Goal: Information Seeking & Learning: Learn about a topic

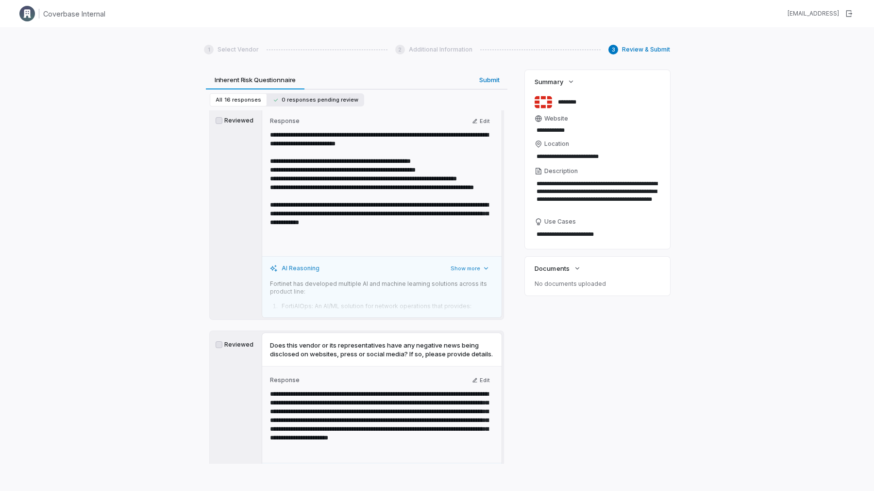
click at [304, 94] on button "0 responses pending review" at bounding box center [315, 99] width 97 height 13
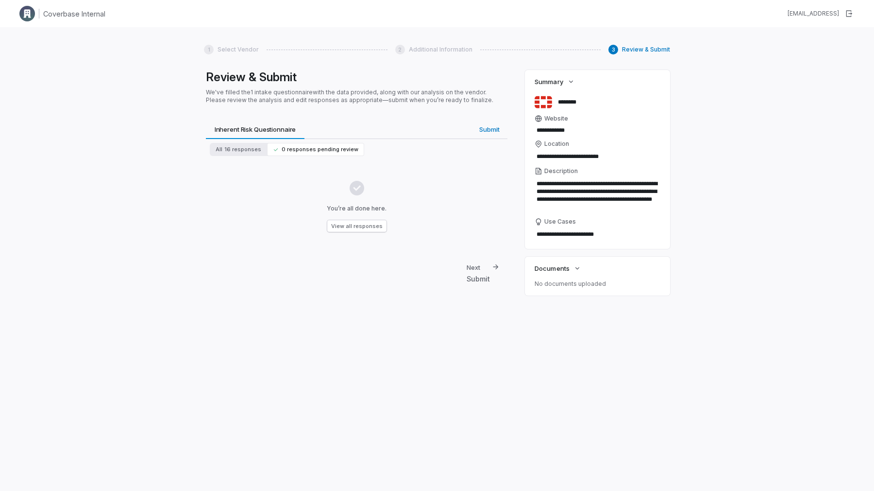
click at [360, 232] on div "You’re all done here. View all responses" at bounding box center [357, 206] width 294 height 84
click at [360, 227] on button "View all responses" at bounding box center [356, 226] width 59 height 12
type textarea "*"
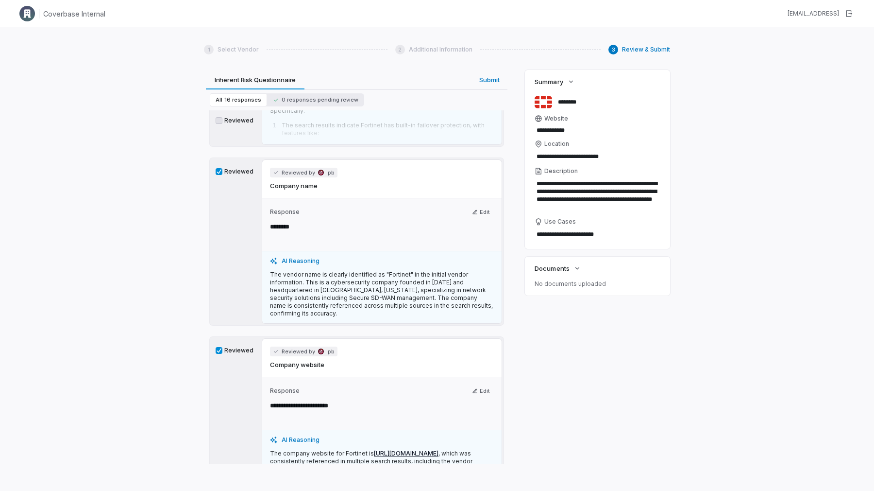
scroll to position [202, 0]
click at [304, 284] on p "The vendor name is clearly identified as "Fortinet" in the initial vendor infor…" at bounding box center [382, 293] width 224 height 47
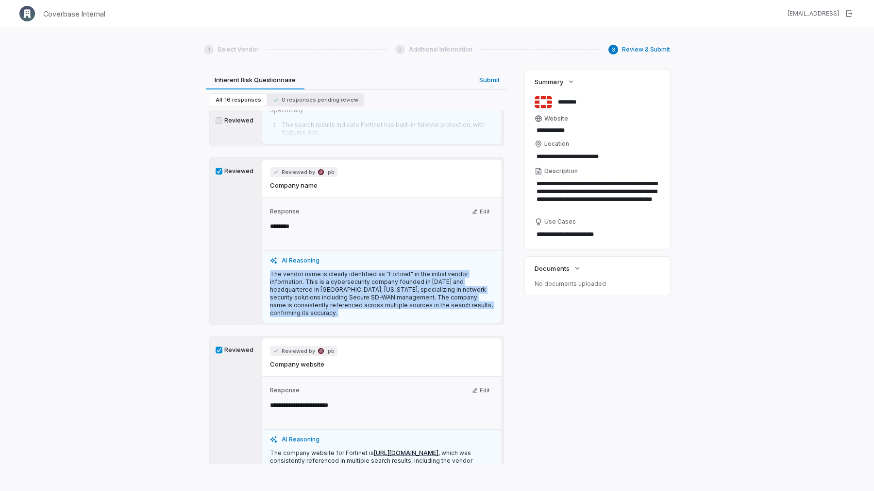
click at [304, 284] on p "The vendor name is clearly identified as "Fortinet" in the initial vendor infor…" at bounding box center [382, 293] width 224 height 47
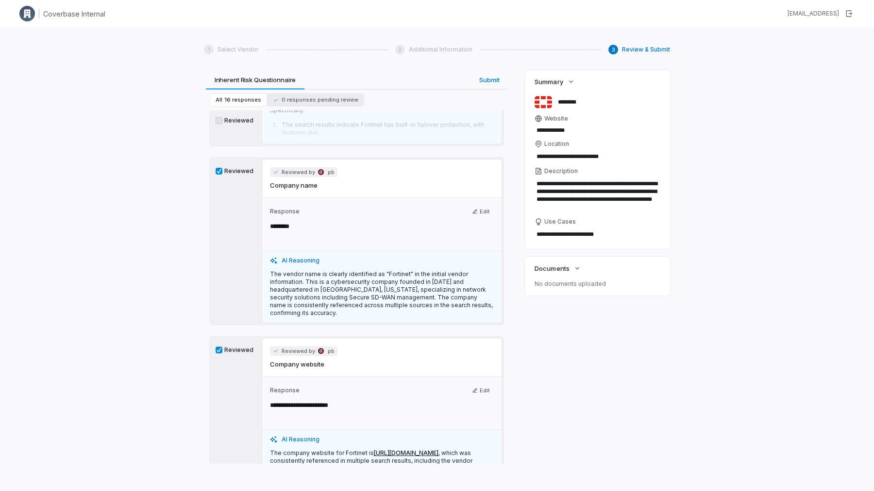
click at [325, 289] on p "The vendor name is clearly identified as "Fortinet" in the initial vendor infor…" at bounding box center [382, 293] width 224 height 47
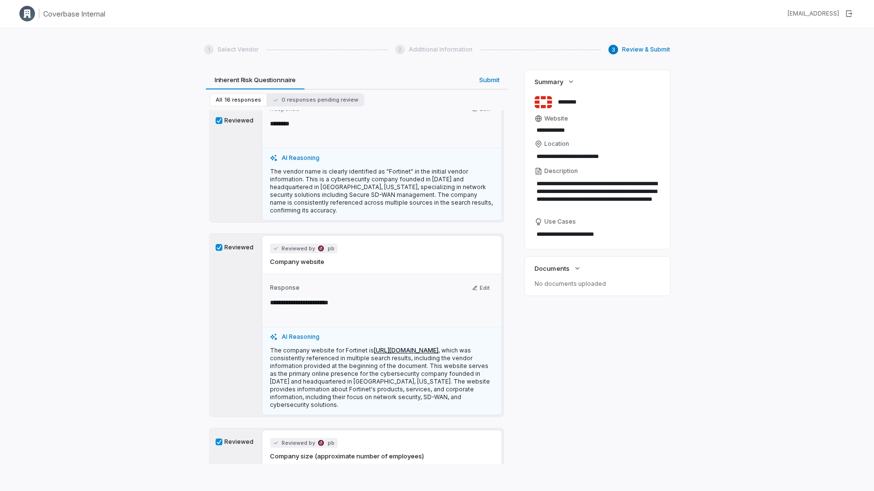
scroll to position [310, 0]
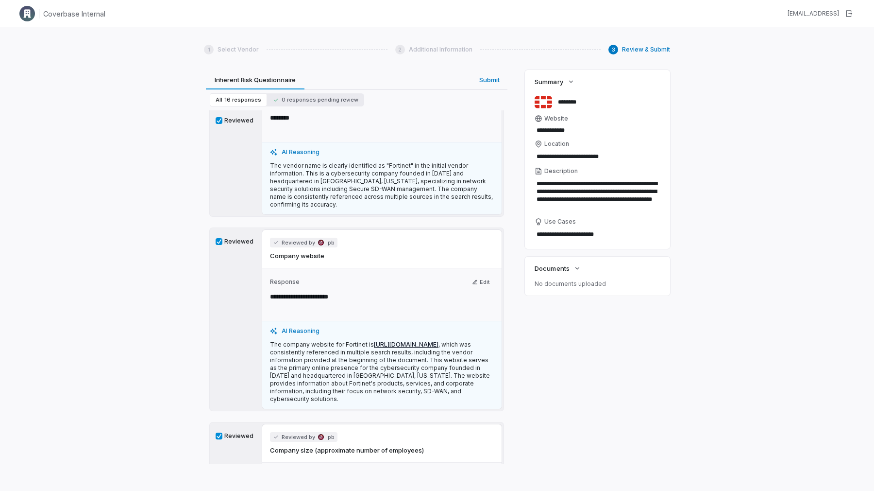
click at [335, 364] on p "The company website for Fortinet is [URL][DOMAIN_NAME] , which was consistently…" at bounding box center [382, 372] width 224 height 62
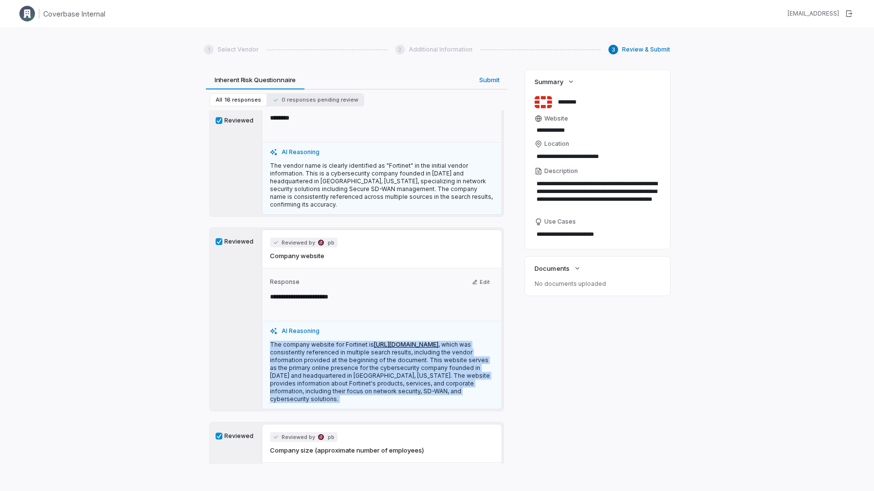
click at [335, 364] on p "The company website for Fortinet is [URL][DOMAIN_NAME] , which was consistently…" at bounding box center [382, 372] width 224 height 62
click at [337, 373] on p "The company website for Fortinet is [URL][DOMAIN_NAME] , which was consistently…" at bounding box center [382, 372] width 224 height 62
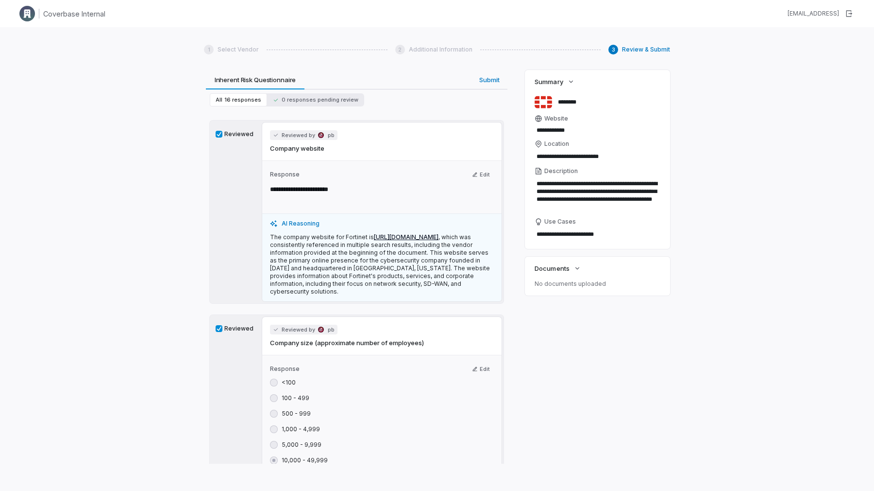
scroll to position [423, 0]
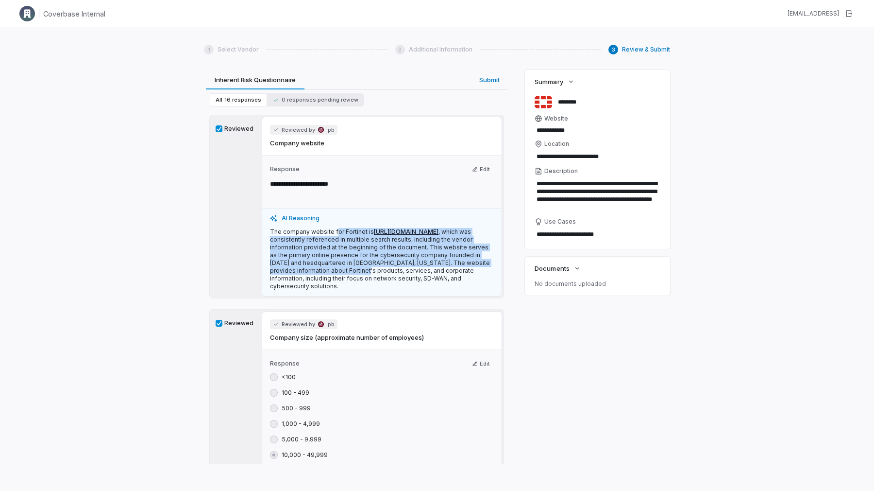
drag, startPoint x: 336, startPoint y: 266, endPoint x: 333, endPoint y: 226, distance: 39.9
click at [333, 228] on p "The company website for Fortinet is [URL][DOMAIN_NAME] , which was consistently…" at bounding box center [382, 259] width 224 height 62
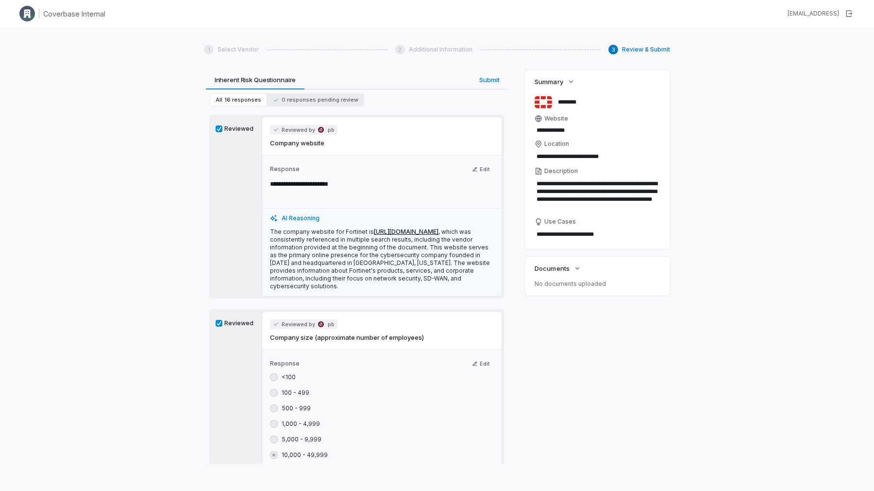
drag, startPoint x: 319, startPoint y: 220, endPoint x: 360, endPoint y: 264, distance: 60.5
click at [361, 264] on p "The company website for Fortinet is [URL][DOMAIN_NAME] , which was consistently…" at bounding box center [382, 259] width 224 height 62
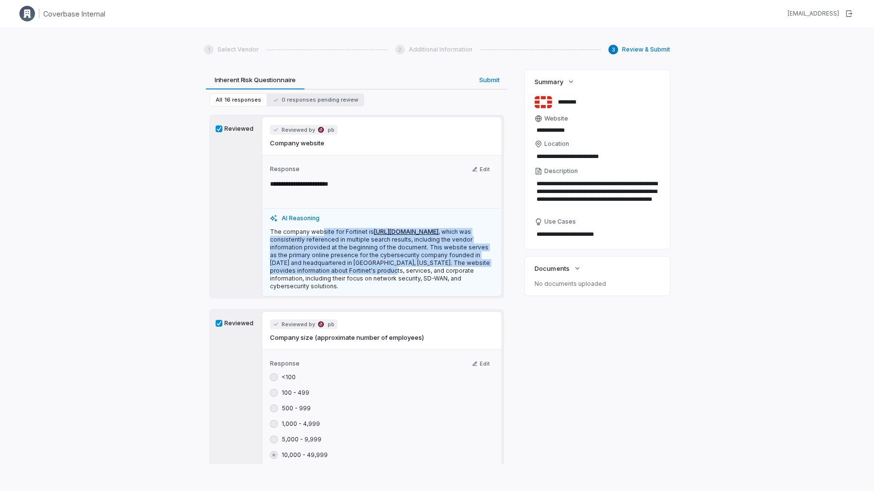
drag, startPoint x: 360, startPoint y: 264, endPoint x: 320, endPoint y: 228, distance: 54.0
click at [320, 228] on p "The company website for Fortinet is [URL][DOMAIN_NAME] , which was consistently…" at bounding box center [382, 259] width 224 height 62
drag, startPoint x: 310, startPoint y: 228, endPoint x: 355, endPoint y: 268, distance: 59.9
click at [355, 268] on p "The company website for Fortinet is [URL][DOMAIN_NAME] , which was consistently…" at bounding box center [382, 259] width 224 height 62
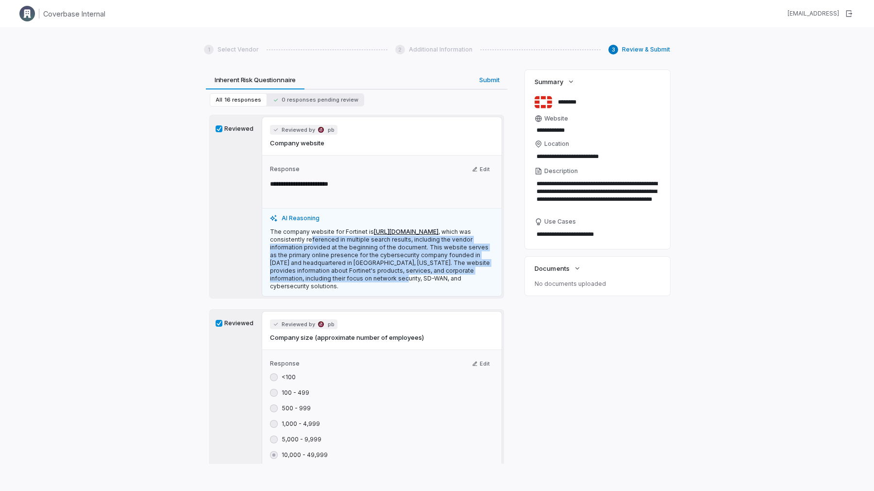
click at [355, 268] on p "The company website for Fortinet is [URL][DOMAIN_NAME] , which was consistently…" at bounding box center [382, 259] width 224 height 62
drag, startPoint x: 369, startPoint y: 268, endPoint x: 347, endPoint y: 247, distance: 30.2
click at [347, 247] on p "The company website for Fortinet is [URL][DOMAIN_NAME] , which was consistently…" at bounding box center [382, 259] width 224 height 62
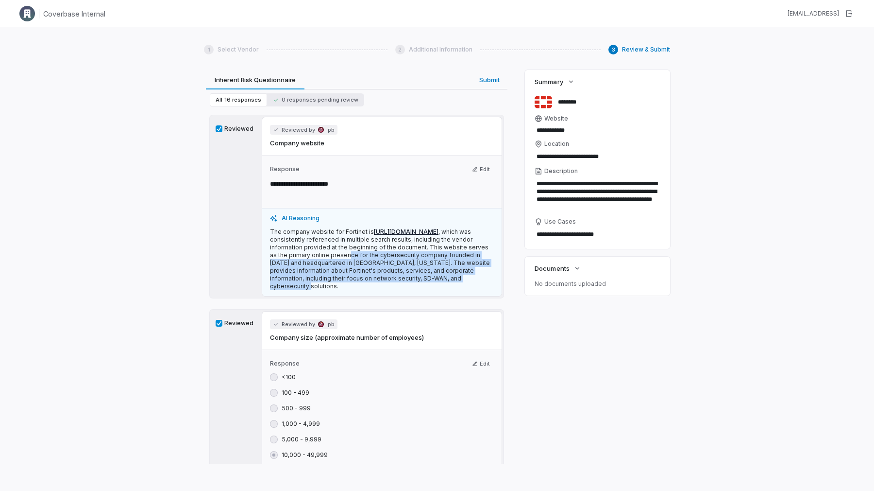
drag, startPoint x: 340, startPoint y: 246, endPoint x: 481, endPoint y: 269, distance: 143.1
click at [481, 269] on p "The company website for Fortinet is [URL][DOMAIN_NAME] , which was consistently…" at bounding box center [382, 259] width 224 height 62
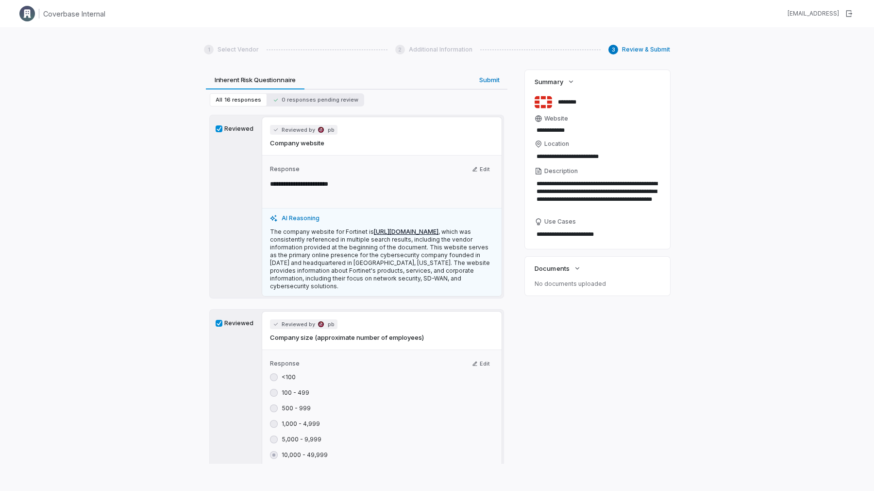
scroll to position [622, 0]
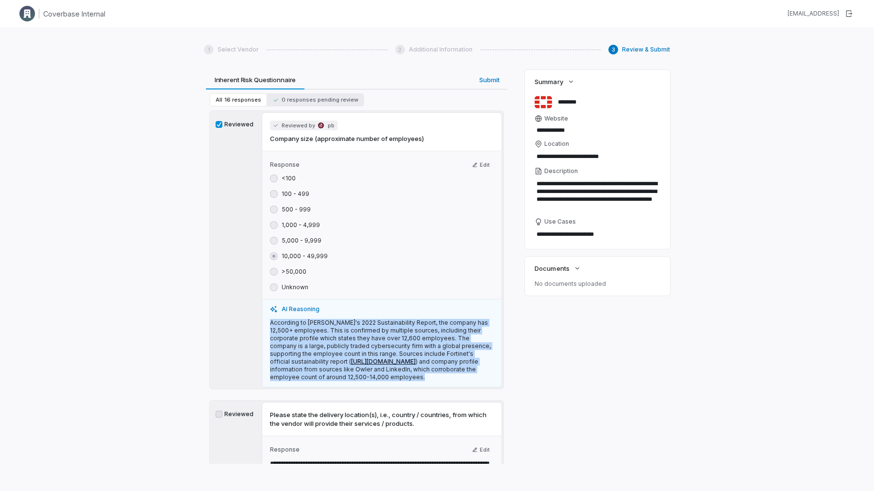
drag, startPoint x: 358, startPoint y: 382, endPoint x: 350, endPoint y: 300, distance: 82.5
click at [350, 300] on div "AI Reasoning According to [PERSON_NAME]'s 2022 Sustainability Report, the compa…" at bounding box center [381, 343] width 239 height 88
drag, startPoint x: 347, startPoint y: 305, endPoint x: 354, endPoint y: 366, distance: 62.0
click at [354, 366] on p "According to [PERSON_NAME]'s 2022 Sustainability Report, the company has 12,500…" at bounding box center [382, 350] width 224 height 62
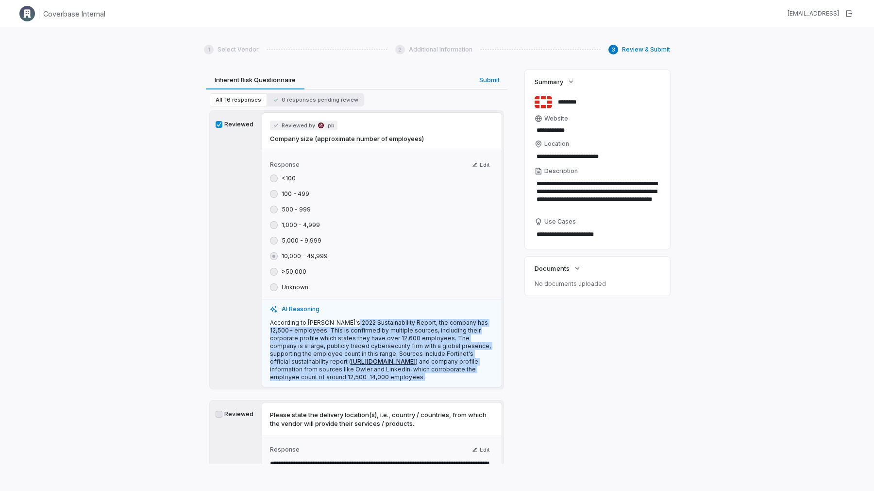
click at [354, 366] on p "According to [PERSON_NAME]'s 2022 Sustainability Report, the company has 12,500…" at bounding box center [382, 350] width 224 height 62
drag, startPoint x: 356, startPoint y: 367, endPoint x: 349, endPoint y: 305, distance: 63.0
click at [349, 319] on p "According to [PERSON_NAME]'s 2022 Sustainability Report, the company has 12,500…" at bounding box center [382, 350] width 224 height 62
drag, startPoint x: 345, startPoint y: 306, endPoint x: 355, endPoint y: 369, distance: 64.4
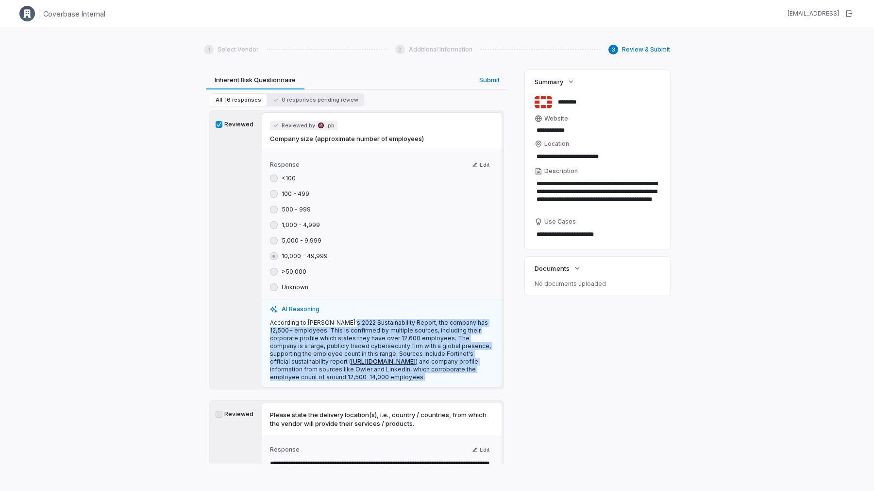
click at [355, 369] on p "According to [PERSON_NAME]'s 2022 Sustainability Report, the company has 12,500…" at bounding box center [382, 350] width 224 height 62
drag, startPoint x: 365, startPoint y: 369, endPoint x: 355, endPoint y: 306, distance: 64.0
click at [355, 319] on p "According to [PERSON_NAME]'s 2022 Sustainability Report, the company has 12,500…" at bounding box center [382, 350] width 224 height 62
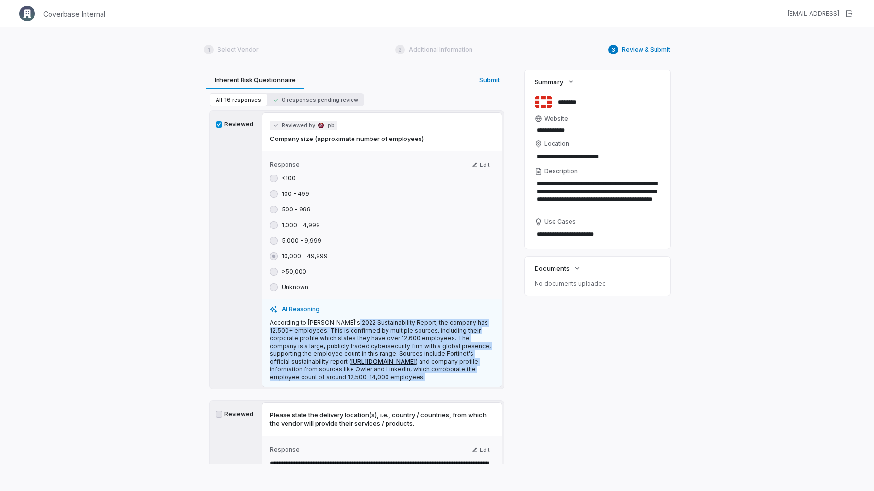
drag, startPoint x: 347, startPoint y: 305, endPoint x: 358, endPoint y: 372, distance: 67.3
click at [358, 372] on p "According to [PERSON_NAME]'s 2022 Sustainability Report, the company has 12,500…" at bounding box center [382, 350] width 224 height 62
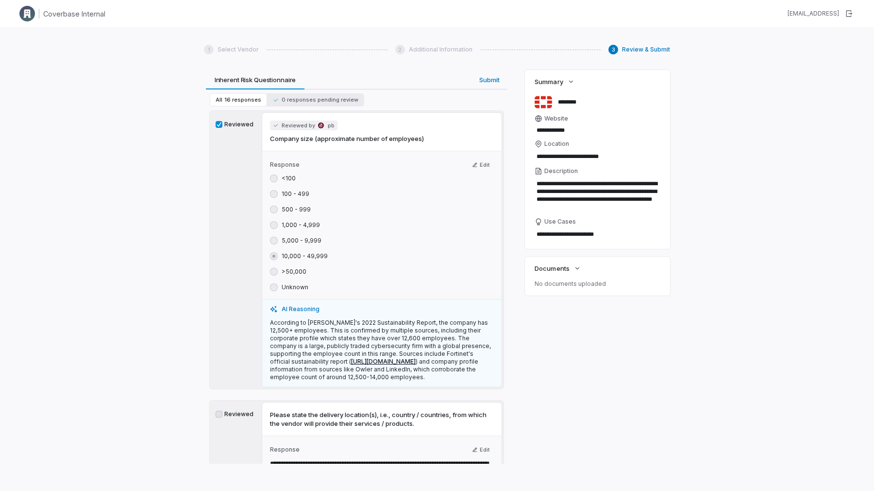
click at [352, 358] on link "[URL][DOMAIN_NAME]" at bounding box center [383, 361] width 65 height 7
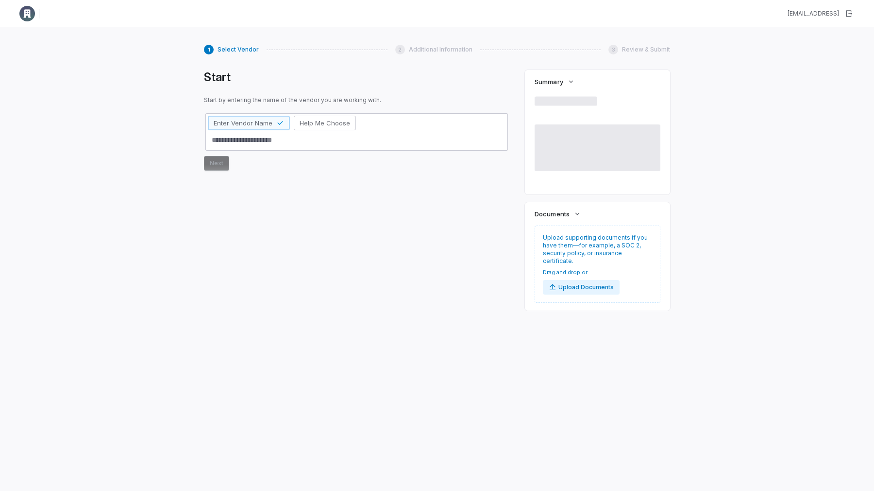
click at [364, 86] on div "Start Start by entering the name of the vendor you are working with. Enter Vend…" at bounding box center [357, 120] width 306 height 101
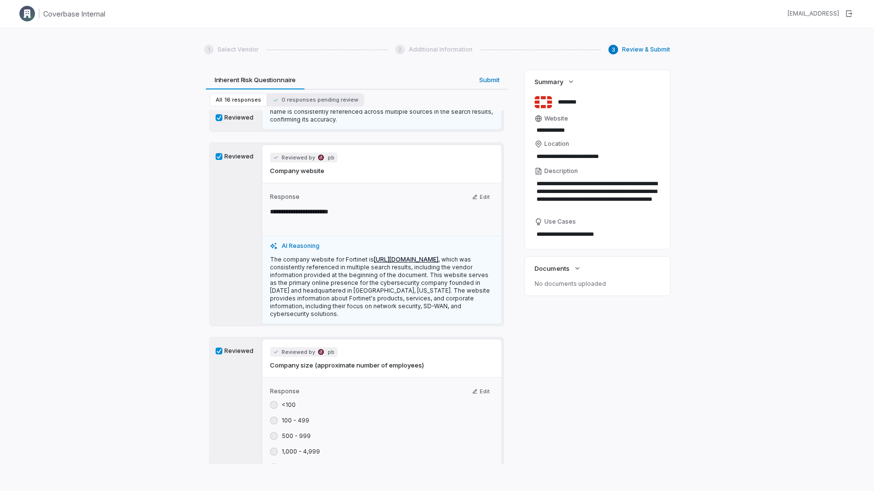
scroll to position [173, 0]
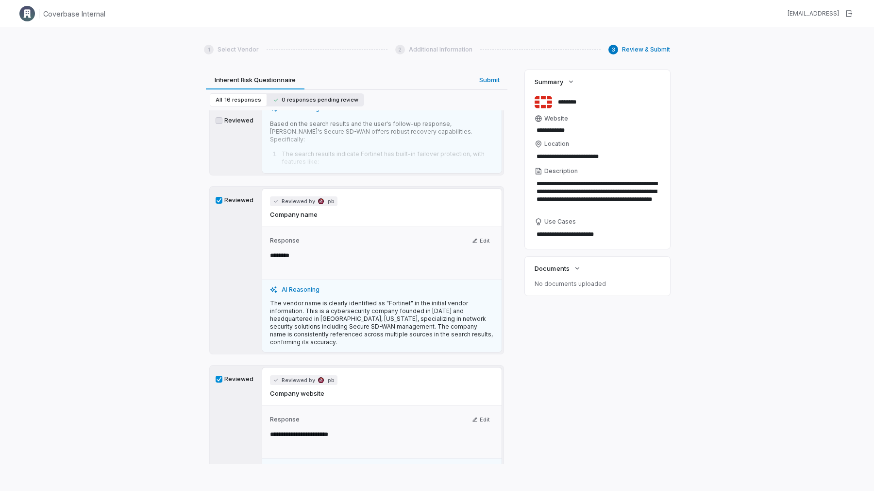
click at [327, 98] on span "0 responses pending review" at bounding box center [315, 99] width 85 height 7
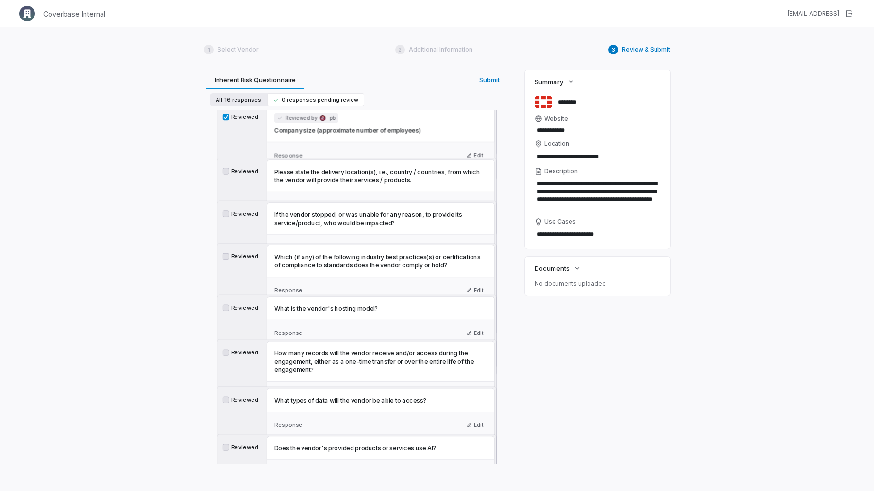
scroll to position [0, 0]
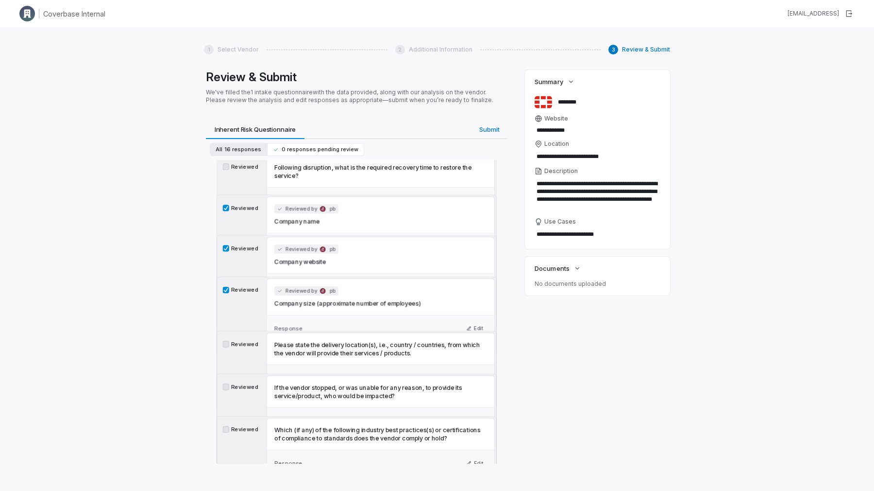
click at [241, 97] on p "We've filled the 1 intake questionnaire with the data provided, along with our …" at bounding box center [357, 96] width 302 height 16
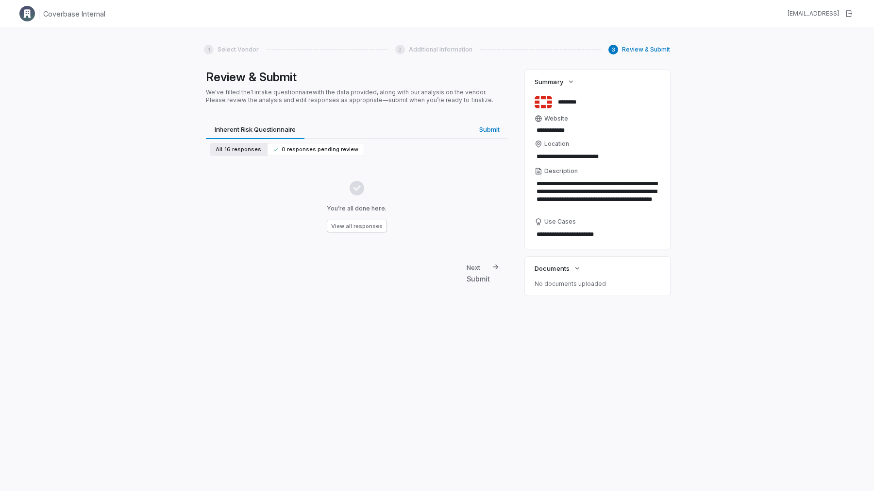
click at [242, 144] on button "All 16 responses" at bounding box center [238, 149] width 57 height 13
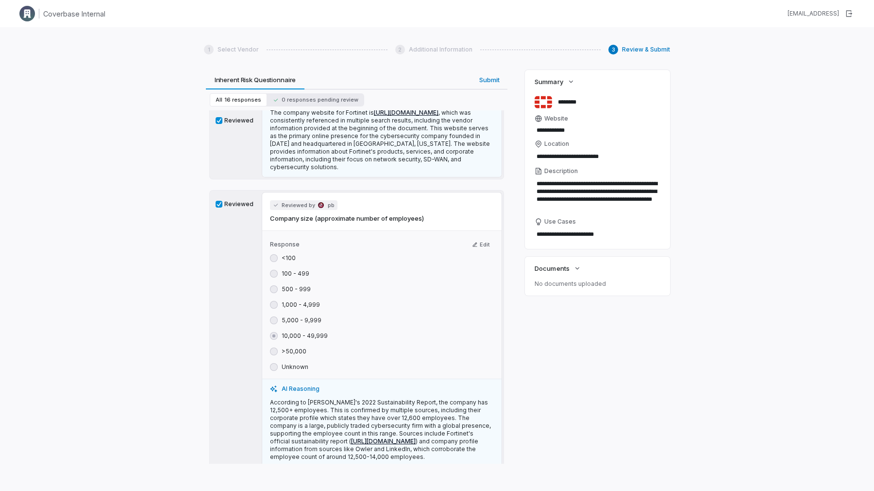
scroll to position [622, 0]
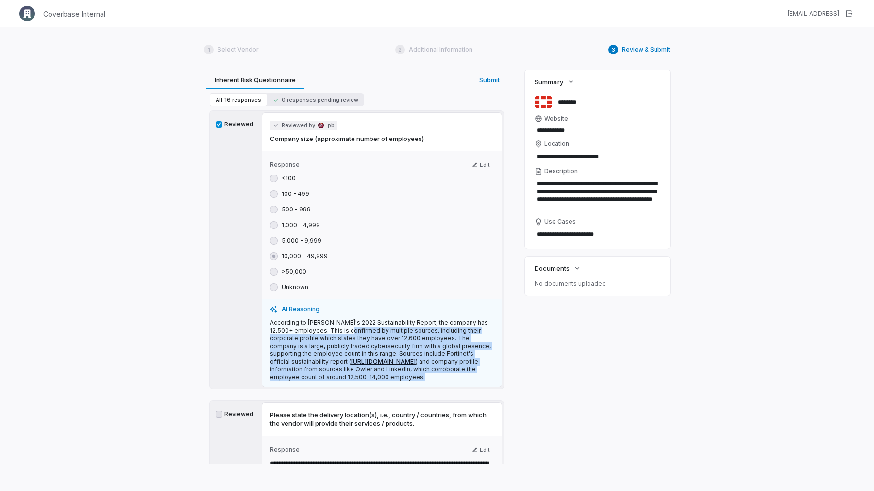
drag, startPoint x: 350, startPoint y: 372, endPoint x: 340, endPoint y: 316, distance: 57.3
click at [341, 319] on p "According to [PERSON_NAME]'s 2022 Sustainability Report, the company has 12,500…" at bounding box center [382, 350] width 224 height 62
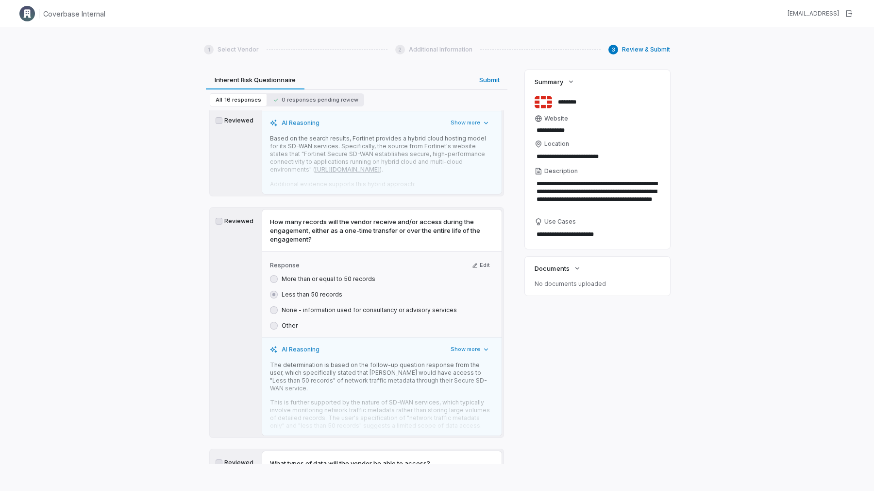
scroll to position [1756, 0]
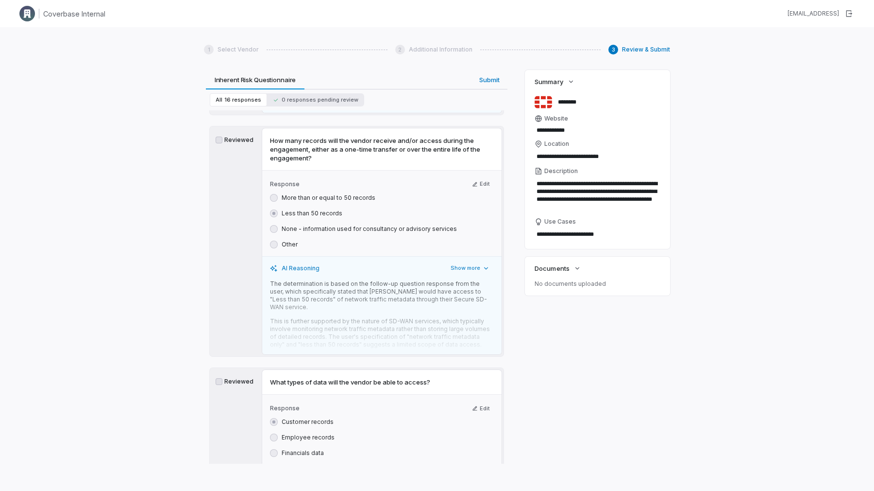
click at [340, 311] on p "The determination is based on the follow-up question response from the user, wh…" at bounding box center [382, 295] width 224 height 31
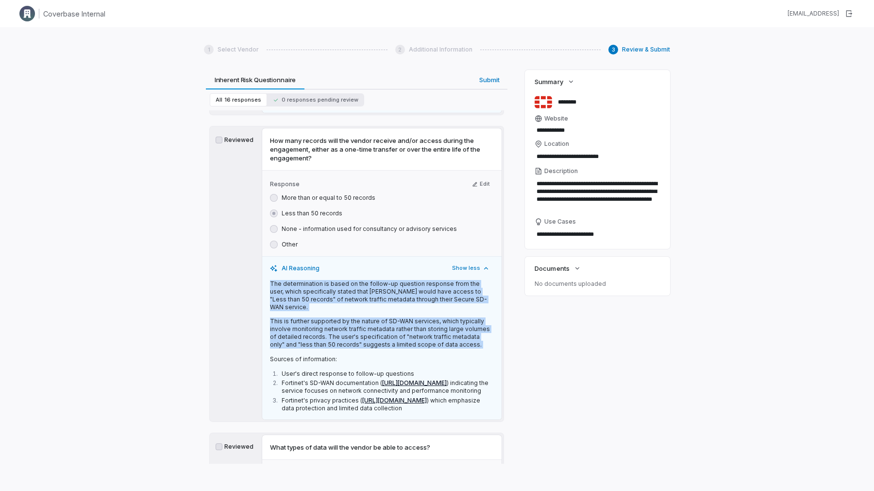
drag, startPoint x: 391, startPoint y: 360, endPoint x: 374, endPoint y: 287, distance: 74.8
click at [374, 287] on div "AI Reasoning Show less The determination is based on the follow-up question res…" at bounding box center [381, 337] width 239 height 163
click at [374, 274] on div "AI Reasoning Show less" at bounding box center [382, 268] width 224 height 12
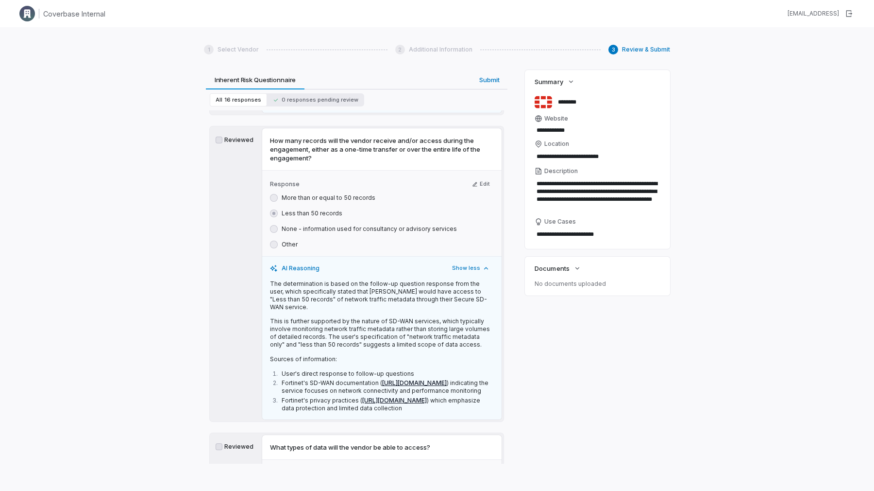
click at [371, 342] on p "This is further supported by the nature of SD-WAN services, which typically inv…" at bounding box center [382, 332] width 224 height 31
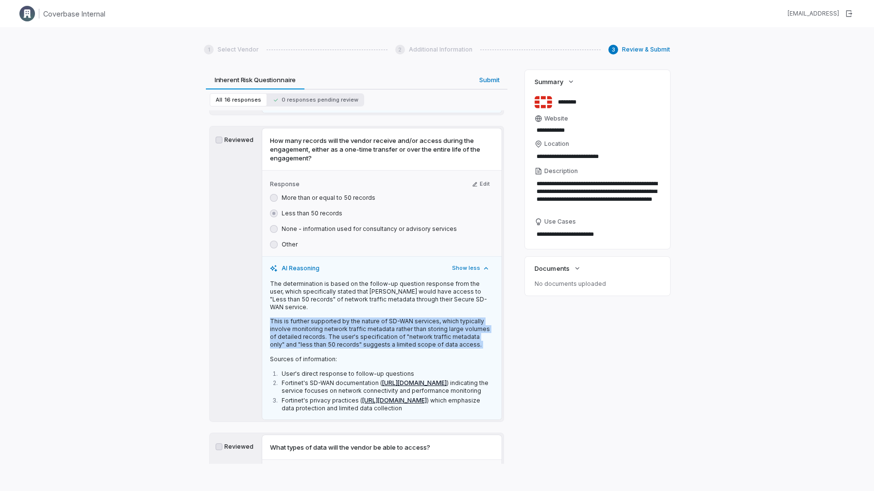
click at [371, 342] on p "This is further supported by the nature of SD-WAN services, which typically inv…" at bounding box center [382, 332] width 224 height 31
click at [372, 361] on div "The determination is based on the follow-up question response from the user, wh…" at bounding box center [382, 347] width 224 height 134
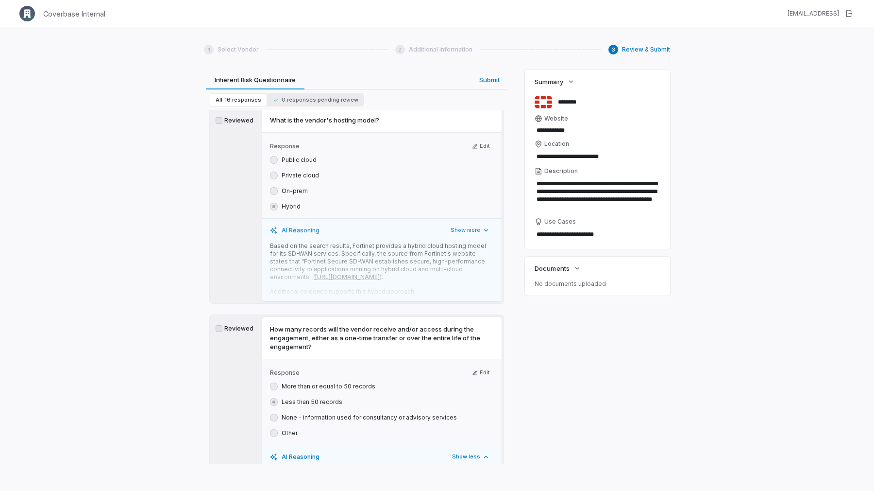
scroll to position [1502, 0]
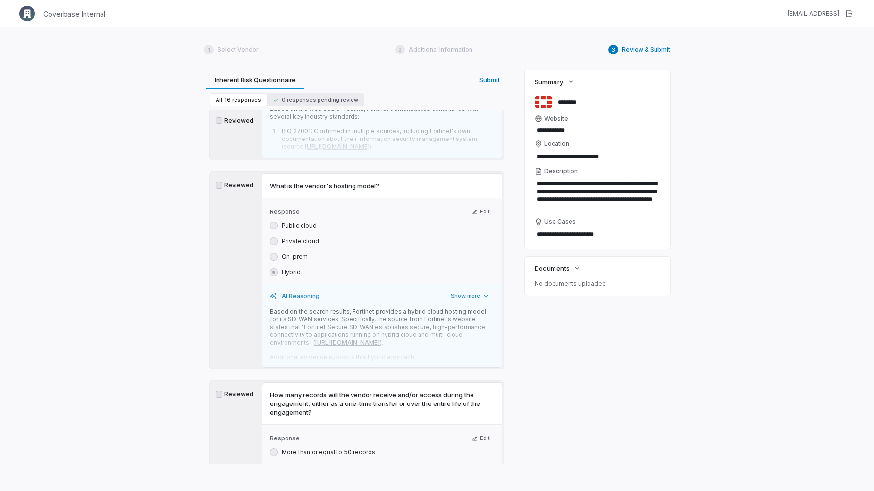
click at [372, 346] on p "Based on the search results, Fortinet provides a hybrid cloud hosting model for…" at bounding box center [382, 326] width 224 height 39
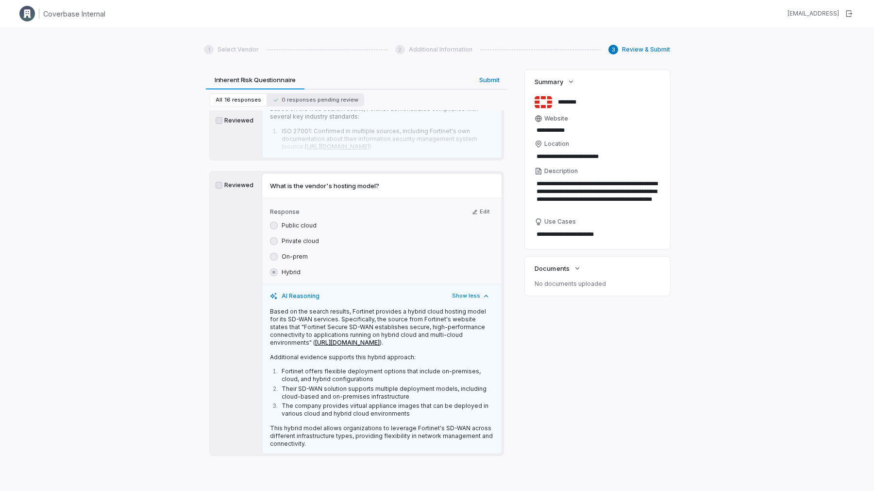
click at [367, 323] on p "Based on the search results, Fortinet provides a hybrid cloud hosting model for…" at bounding box center [382, 326] width 224 height 39
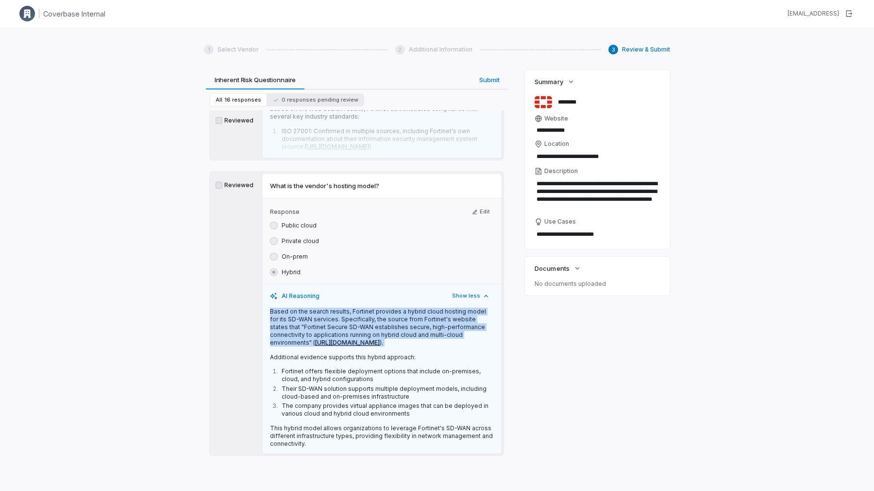
click at [367, 323] on p "Based on the search results, Fortinet provides a hybrid cloud hosting model for…" at bounding box center [382, 326] width 224 height 39
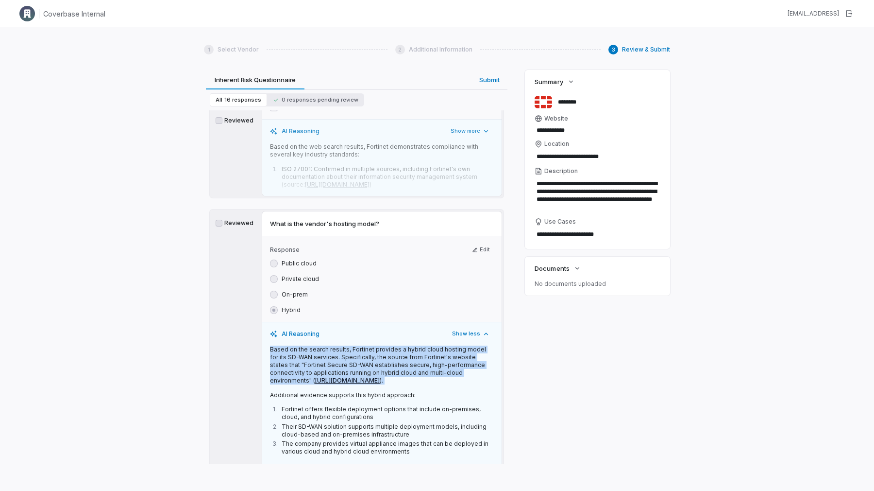
scroll to position [1362, 0]
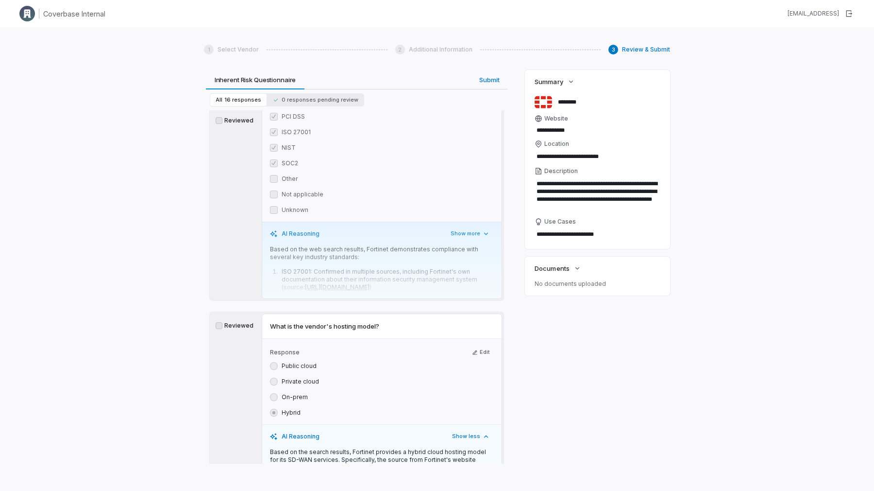
click at [379, 262] on div "Based on the web search results, Fortinet demonstrates compliance with several …" at bounding box center [382, 268] width 224 height 47
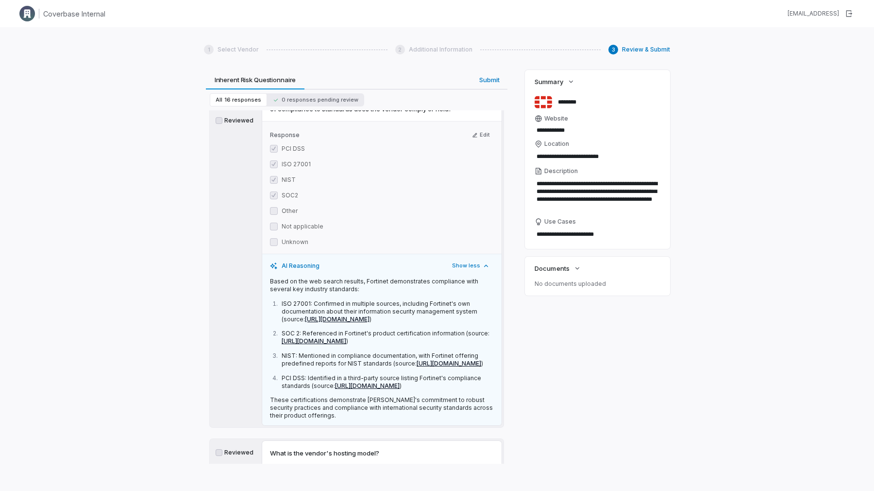
scroll to position [1332, 0]
click at [380, 387] on link "https://securenodes.co/fortinet/" at bounding box center [367, 382] width 65 height 7
click at [370, 319] on link "[URL][DOMAIN_NAME]" at bounding box center [337, 316] width 65 height 7
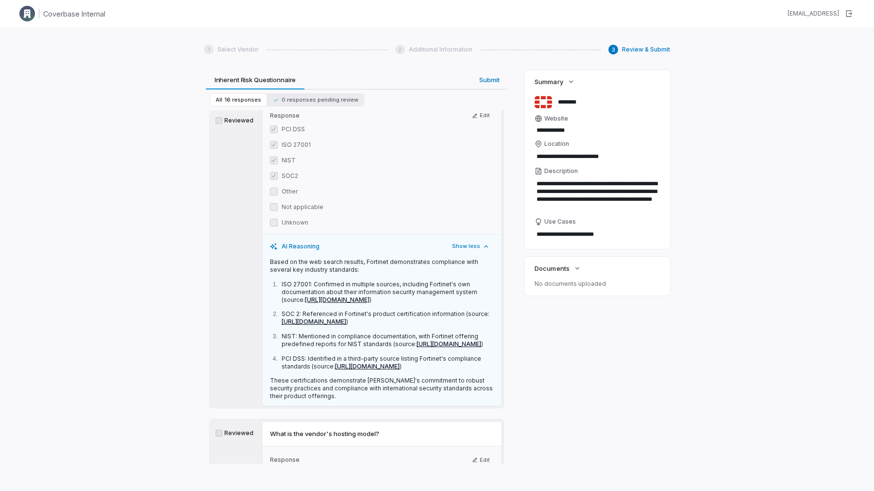
scroll to position [1347, 0]
type textarea "*"
click at [277, 137] on div "PCI DSS ISO 27001 NIST SOC2 Other Not applicable Unknown" at bounding box center [382, 178] width 224 height 101
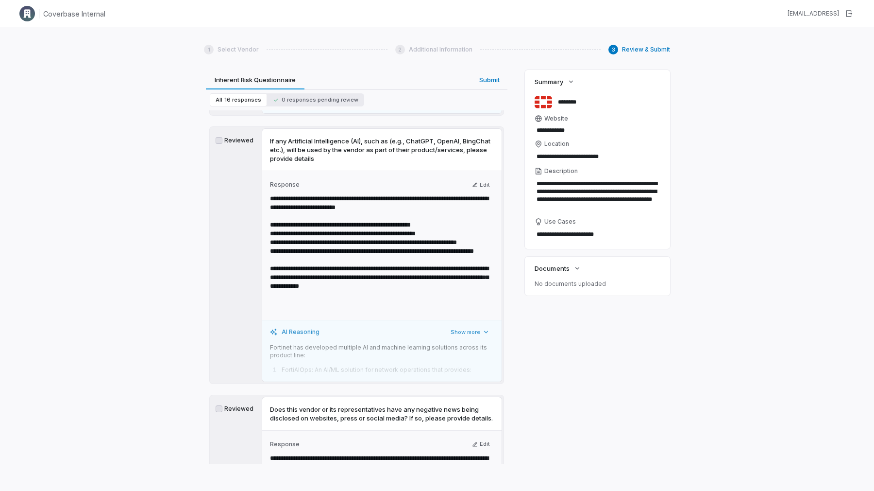
scroll to position [2679, 0]
click at [462, 380] on div "AI Reasoning Show more Fortinet has developed multiple AI and machine learning …" at bounding box center [381, 349] width 239 height 61
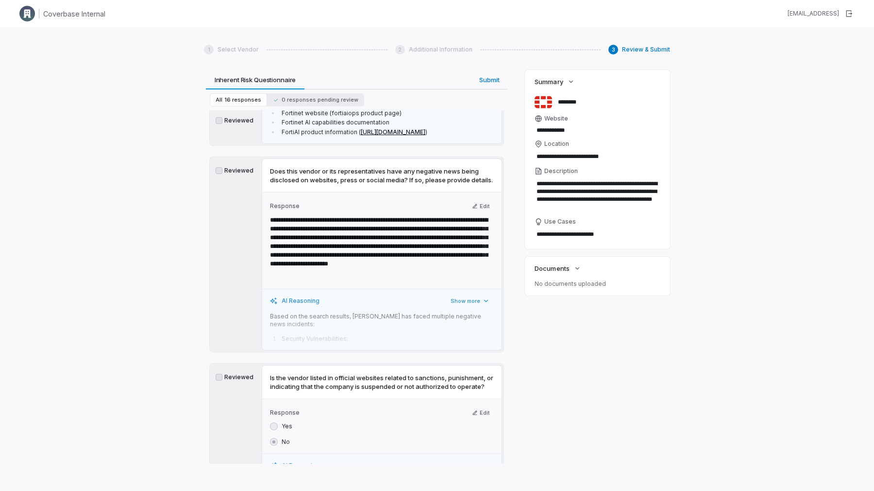
scroll to position [7, 0]
click at [470, 350] on div "AI Reasoning Show more Based on the search results, Fortinet has faced multiple…" at bounding box center [381, 319] width 239 height 61
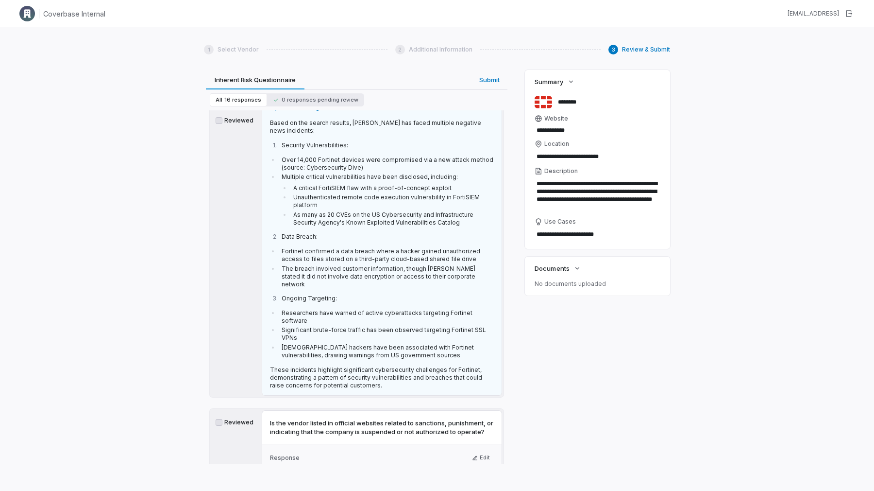
scroll to position [3424, 0]
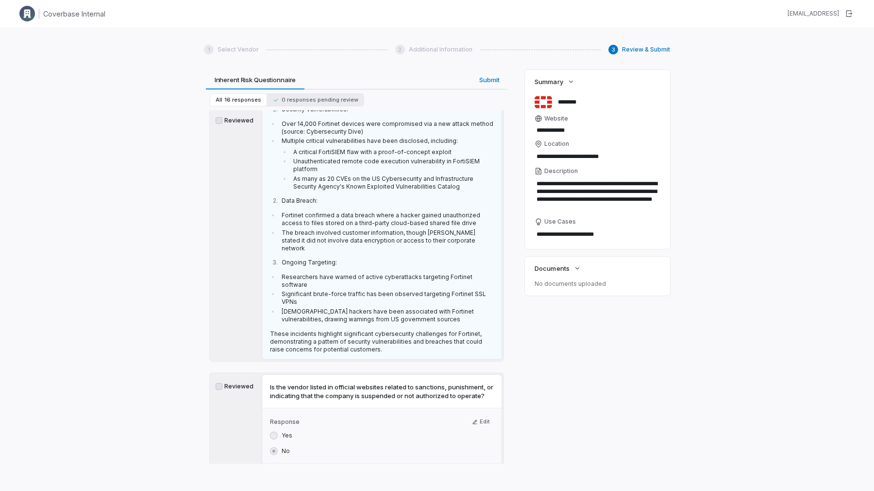
click at [429, 353] on p "These incidents highlight significant cybersecurity challenges for Fortinet, de…" at bounding box center [382, 341] width 224 height 23
click at [435, 353] on p "These incidents highlight significant cybersecurity challenges for Fortinet, de…" at bounding box center [382, 341] width 224 height 23
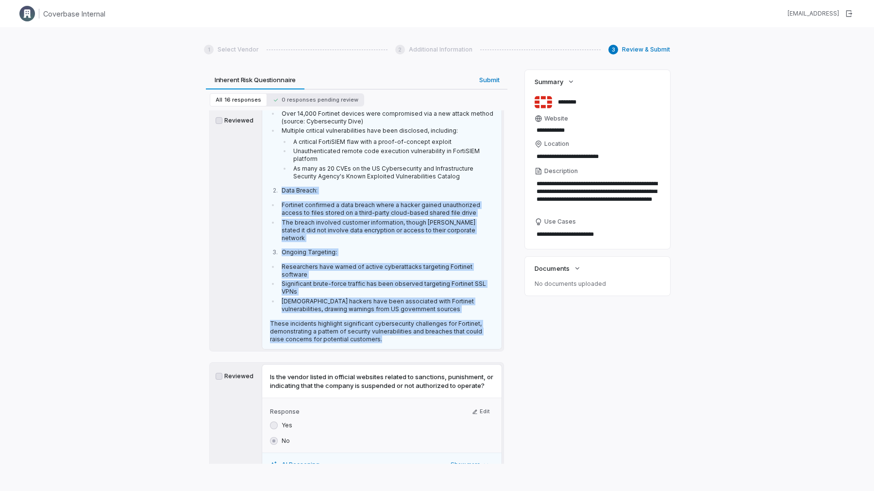
drag, startPoint x: 434, startPoint y: 397, endPoint x: 406, endPoint y: 244, distance: 155.7
click at [406, 244] on div "Based on the search results, Fortinet has faced multiple negative news incident…" at bounding box center [382, 208] width 224 height 270
click at [406, 180] on li "As many as 20 CVEs on the US Cybersecurity and Infrastructure Security Agency's…" at bounding box center [393, 173] width 204 height 16
drag, startPoint x: 398, startPoint y: 243, endPoint x: 432, endPoint y: 404, distance: 164.3
click at [432, 348] on div "AI Reasoning Show less Based on the search results, Fortinet has faced multiple…" at bounding box center [381, 198] width 239 height 299
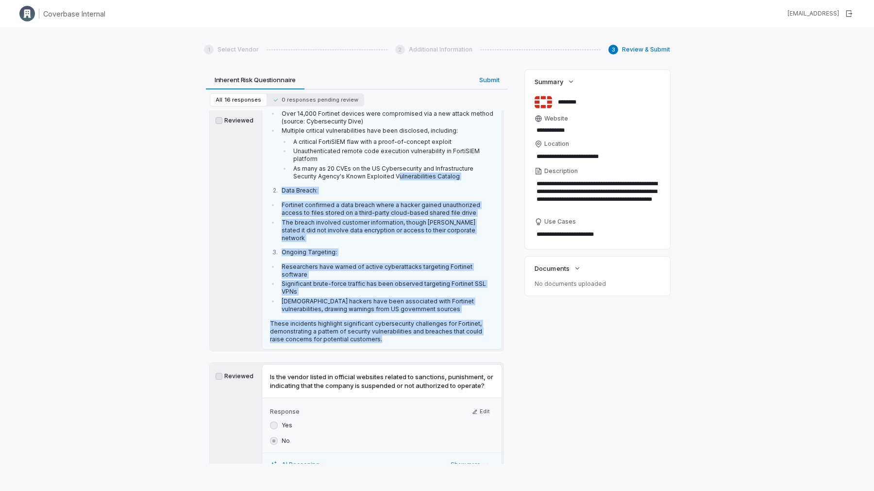
click at [432, 348] on div "AI Reasoning Show less Based on the search results, Fortinet has faced multiple…" at bounding box center [381, 198] width 239 height 299
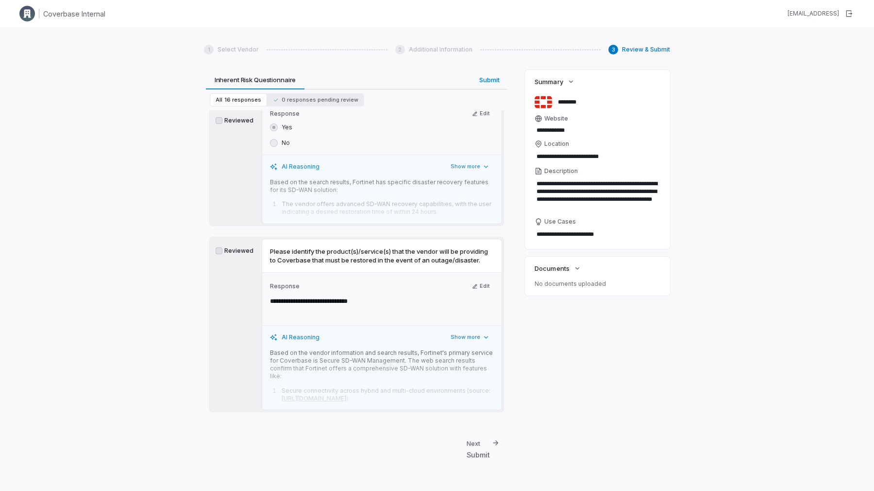
scroll to position [4002, 0]
click at [459, 352] on p "Based on the vendor information and search results, Fortinet's primary service …" at bounding box center [382, 364] width 224 height 31
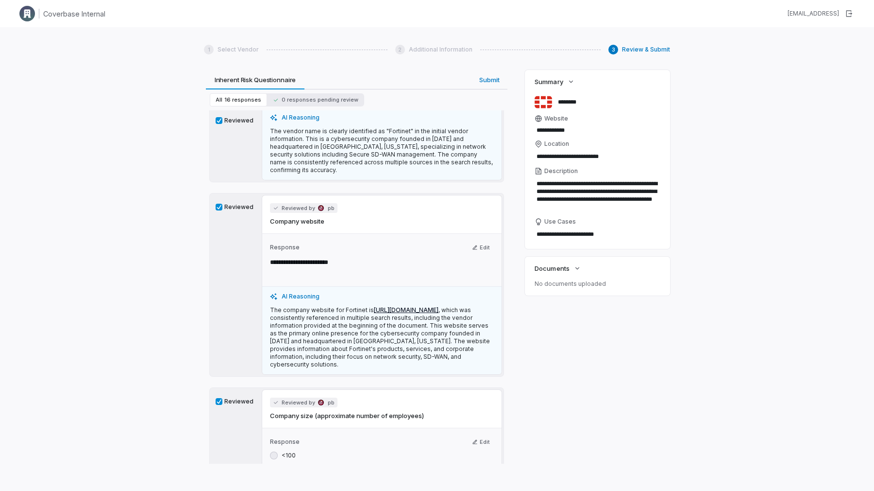
scroll to position [0, 0]
